Goal: Find contact information: Find contact information

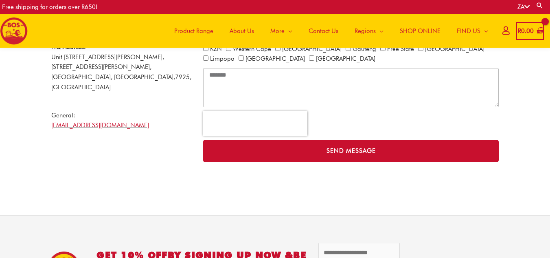
scroll to position [115, 0]
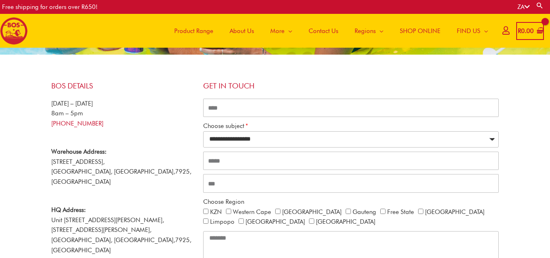
drag, startPoint x: 0, startPoint y: 0, endPoint x: 51, endPoint y: 124, distance: 134.1
click at [51, 124] on div "BOS Details Monday – Friday 8am – 5pm +27 21 465 9989 Warehouse Address: 53 Vib…" at bounding box center [123, 203] width 152 height 252
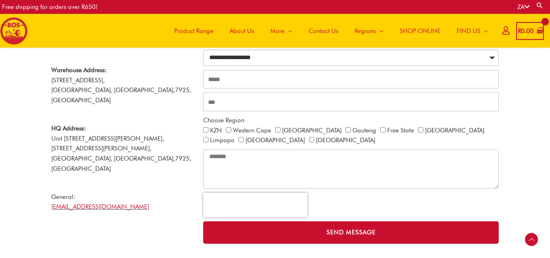
scroll to position [238, 0]
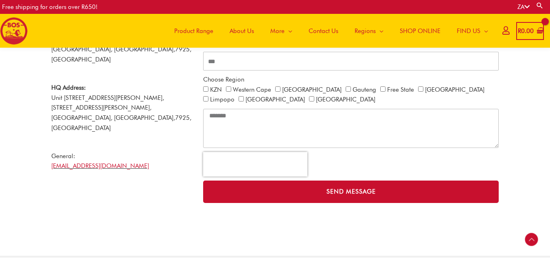
click at [117, 151] on p "General: info@bosbrands.com" at bounding box center [123, 161] width 144 height 20
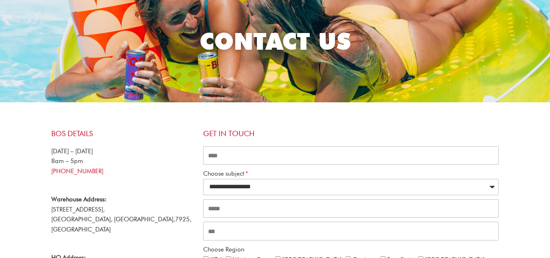
scroll to position [0, 0]
